Goal: Task Accomplishment & Management: Use online tool/utility

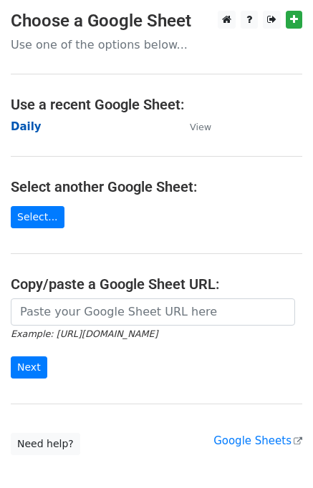
click at [17, 127] on strong "Daily" at bounding box center [26, 126] width 31 height 13
click at [35, 128] on strong "Daily" at bounding box center [26, 126] width 31 height 13
click at [12, 132] on strong "Daily" at bounding box center [26, 126] width 31 height 13
click at [16, 132] on strong "Daily" at bounding box center [26, 126] width 31 height 13
click at [17, 132] on strong "Daily" at bounding box center [26, 126] width 31 height 13
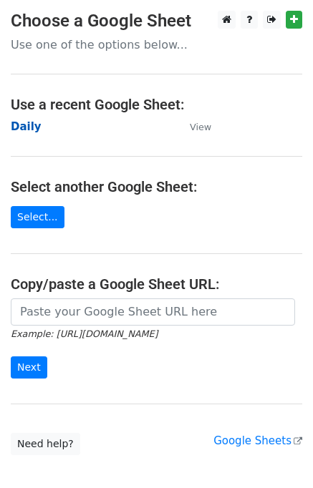
click at [29, 132] on strong "Daily" at bounding box center [26, 126] width 31 height 13
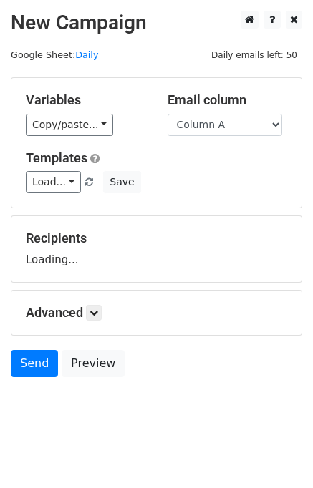
scroll to position [9, 0]
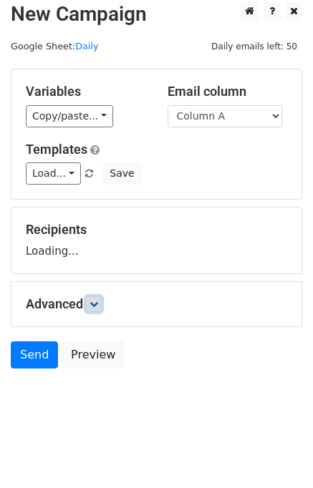
click at [98, 308] on link at bounding box center [94, 304] width 16 height 16
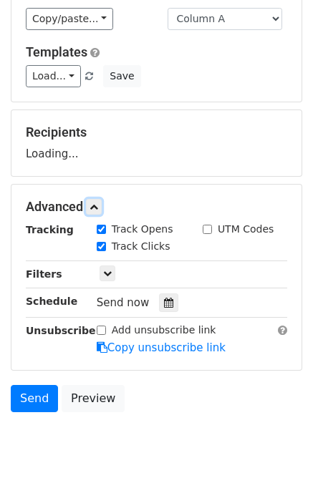
scroll to position [148, 0]
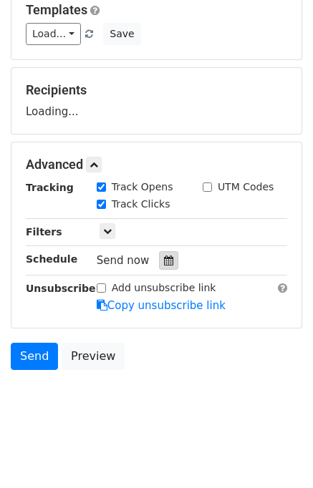
click at [169, 253] on div at bounding box center [168, 260] width 19 height 19
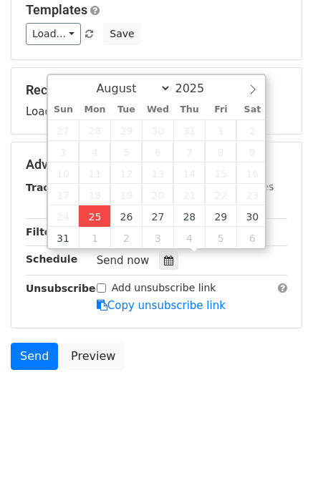
type input "2025-08-25 15:42"
type input "03"
type input "42"
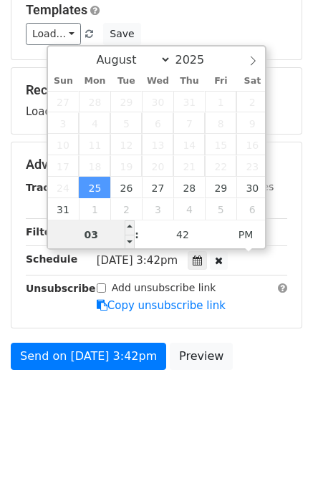
scroll to position [0, 0]
type input "03"
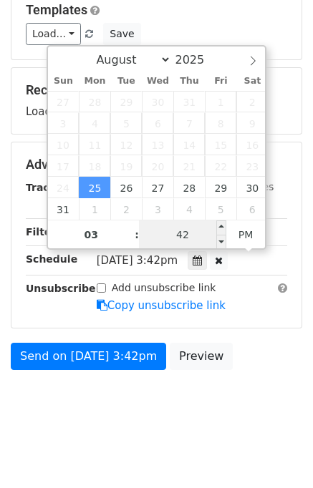
click at [153, 227] on input "42" at bounding box center [182, 234] width 87 height 29
type input "50"
type input "2025-08-25 15:50"
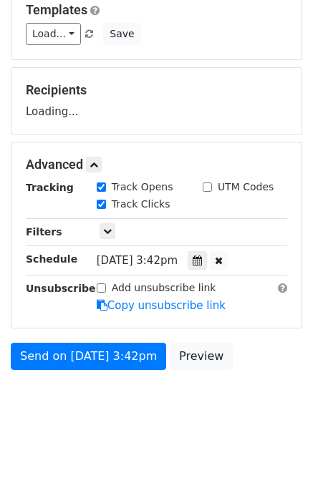
click at [273, 384] on body "New Campaign Daily emails left: 50 Google Sheet: Daily Variables Copy/paste... …" at bounding box center [156, 149] width 313 height 572
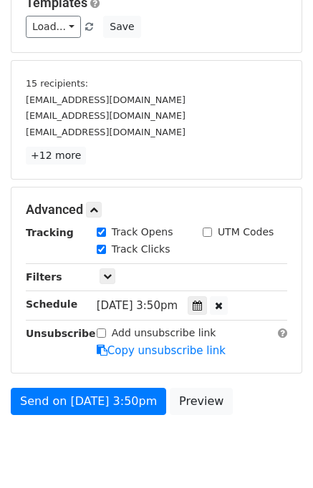
scroll to position [200, 0]
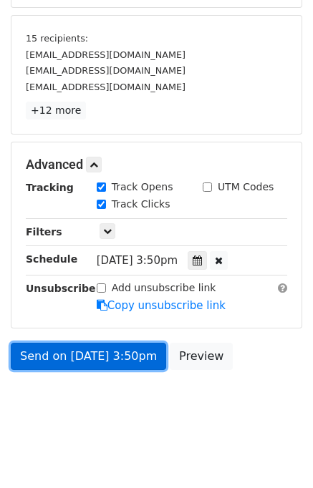
click at [100, 356] on link "Send on Aug 25 at 3:50pm" at bounding box center [88, 356] width 155 height 27
click at [92, 353] on link "Send on Aug 25 at 3:50pm" at bounding box center [88, 356] width 155 height 27
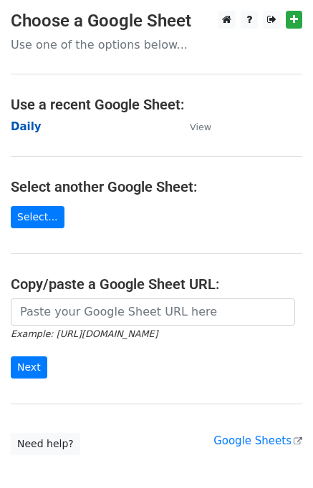
click at [29, 124] on strong "Daily" at bounding box center [26, 126] width 31 height 13
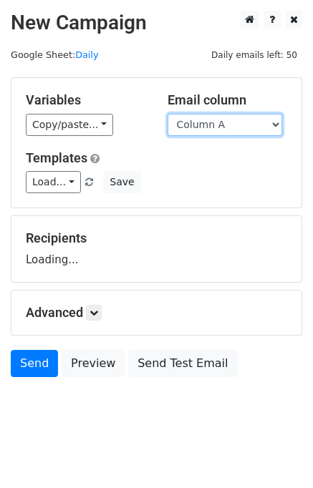
click at [205, 122] on select "Column A Column B Column C" at bounding box center [224, 125] width 115 height 22
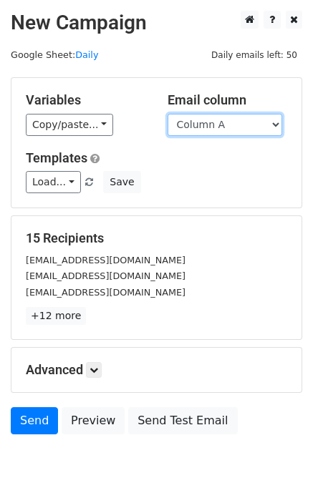
click at [205, 130] on select "Column A Column B Column C" at bounding box center [224, 125] width 115 height 22
select select "Column B"
click at [167, 114] on select "Column A Column B Column C" at bounding box center [224, 125] width 115 height 22
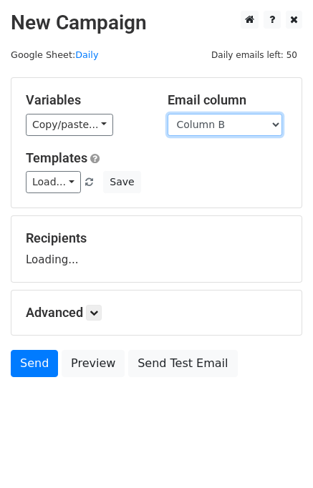
scroll to position [9, 0]
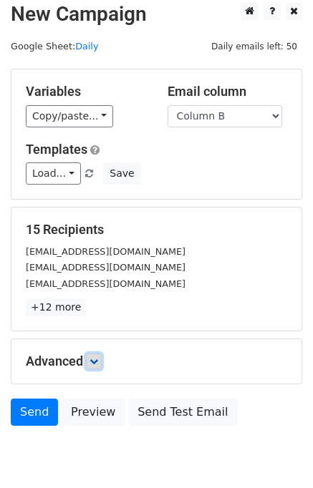
click at [97, 359] on icon at bounding box center [93, 361] width 9 height 9
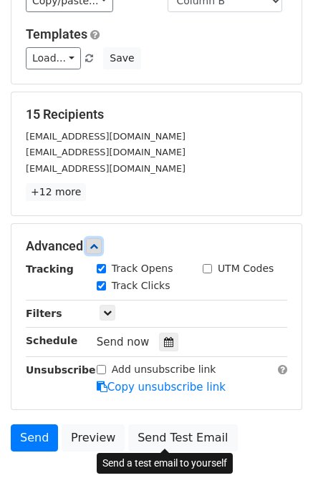
scroll to position [186, 0]
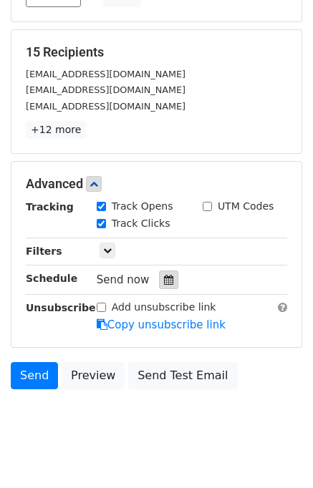
click at [164, 276] on icon at bounding box center [168, 280] width 9 height 10
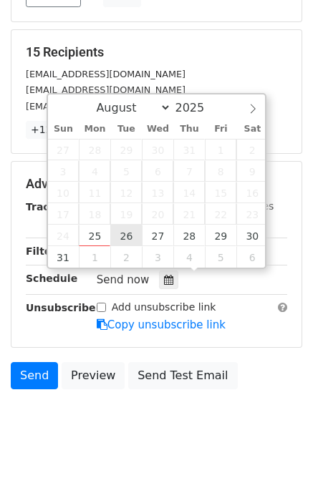
type input "[DATE] 12:00"
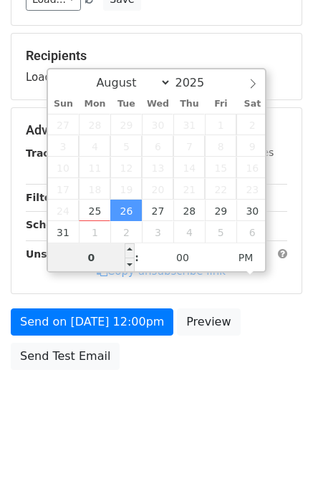
type input "02"
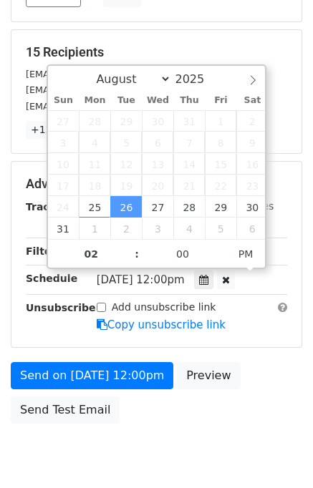
type input "[DATE] 14:00"
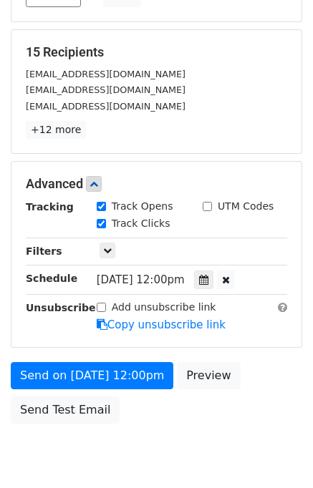
click at [256, 384] on div "Send on [DATE] 12:00pm Preview Send Test Email" at bounding box center [156, 396] width 313 height 69
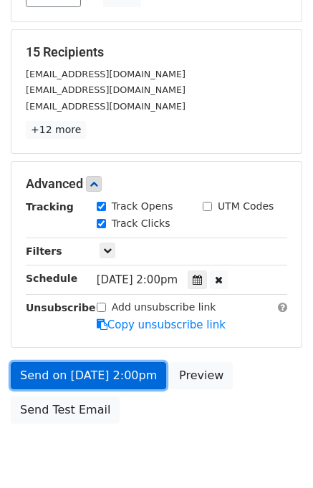
click at [81, 374] on link "Send on [DATE] 2:00pm" at bounding box center [88, 375] width 155 height 27
